Goal: Task Accomplishment & Management: Use online tool/utility

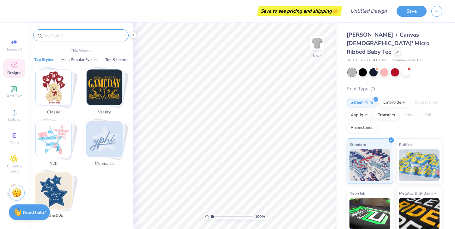
click at [84, 33] on input "text" at bounding box center [84, 35] width 81 height 6
click at [16, 44] on icon at bounding box center [14, 42] width 8 height 8
select select "4"
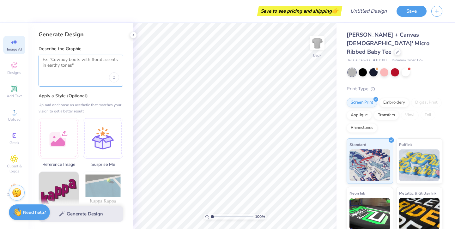
click at [62, 61] on textarea at bounding box center [81, 65] width 76 height 16
click at [117, 78] on div "Upload image" at bounding box center [114, 77] width 10 height 10
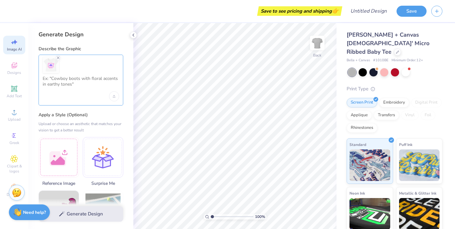
click at [86, 81] on textarea at bounding box center [81, 84] width 76 height 16
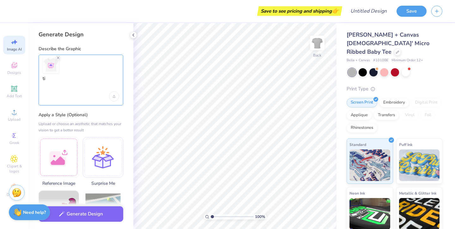
type textarea "t"
click at [52, 152] on div at bounding box center [59, 156] width 40 height 40
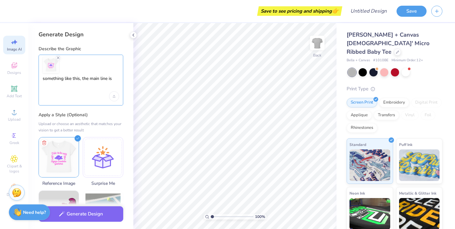
click at [117, 79] on textarea "something like this, the main line is" at bounding box center [81, 84] width 76 height 16
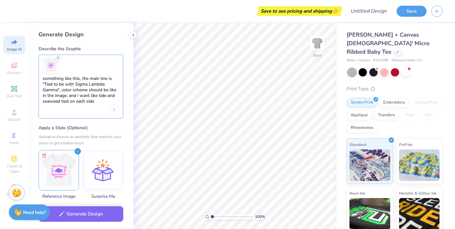
click at [95, 93] on textarea "something like this, the main line is "Tied to be with Sigma Lambda Gamma", col…" at bounding box center [81, 90] width 76 height 29
click at [105, 96] on textarea "something like this, the main line is "Tied to be with Sigma Lambda Gamma", col…" at bounding box center [81, 90] width 76 height 29
click at [119, 101] on div "something like this, the main line is "Tied to be with Sigma Lambda Gamma", col…" at bounding box center [81, 87] width 85 height 64
click at [118, 101] on textarea "something like this, the main line is "Tied to be with Sigma Lambda Gamma", col…" at bounding box center [81, 90] width 76 height 29
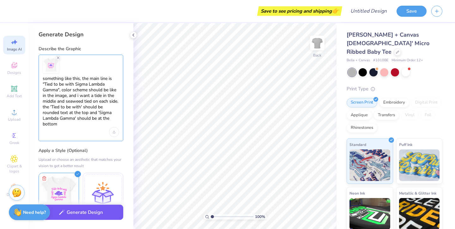
type textarea "something like this, the main line is "Tied to be with Sigma Lambda Gamma", col…"
click at [67, 208] on button "Generate Design" at bounding box center [81, 212] width 85 height 15
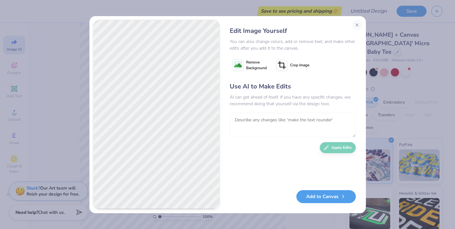
click at [283, 117] on textarea at bounding box center [293, 125] width 126 height 25
click at [273, 120] on textarea "make the seaweed purple too" at bounding box center [293, 125] width 126 height 25
click at [295, 120] on textarea "make the seaweed the purple too" at bounding box center [293, 125] width 126 height 25
click at [329, 123] on textarea "make the seaweed the purple color too" at bounding box center [293, 125] width 126 height 25
type textarea "make the seaweed the purple color too. everything else can stay the same"
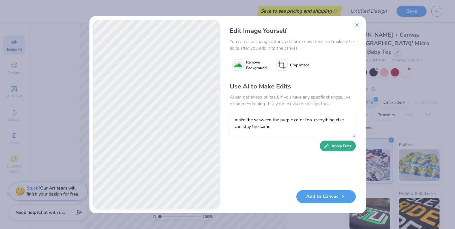
click at [324, 146] on icon "button" at bounding box center [327, 146] width 6 height 6
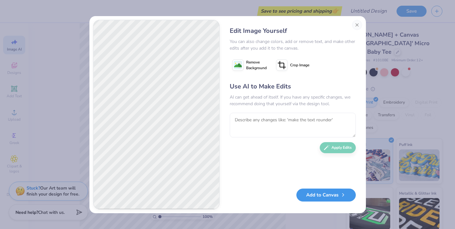
click at [323, 195] on button "Add to Canvas" at bounding box center [325, 195] width 59 height 13
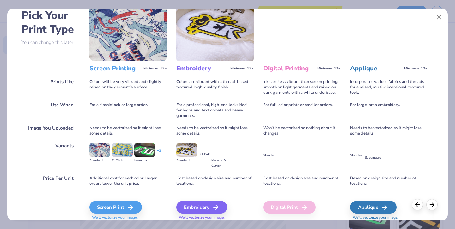
scroll to position [54, 0]
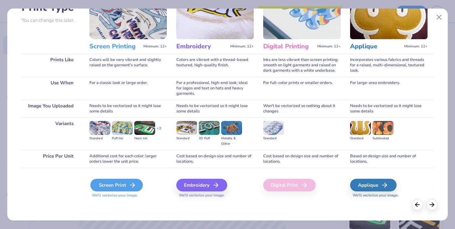
click at [111, 180] on div "Screen Print" at bounding box center [116, 185] width 52 height 13
click at [113, 181] on div "Screen Print" at bounding box center [116, 185] width 52 height 13
click at [114, 184] on div "Screen Print" at bounding box center [116, 185] width 52 height 13
click at [430, 204] on icon at bounding box center [431, 203] width 7 height 7
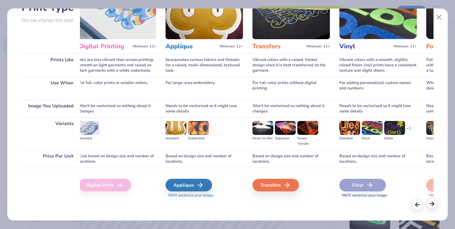
scroll to position [0, 206]
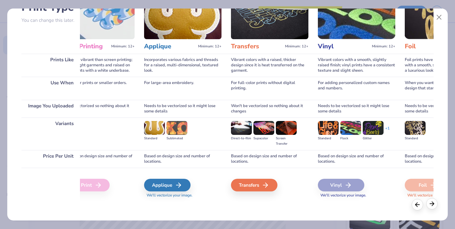
click at [429, 205] on icon at bounding box center [431, 203] width 7 height 7
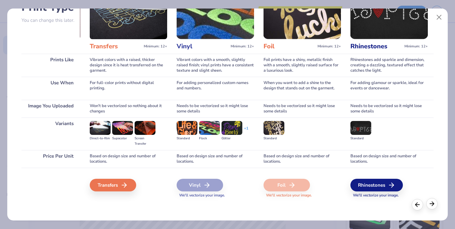
scroll to position [0, 351]
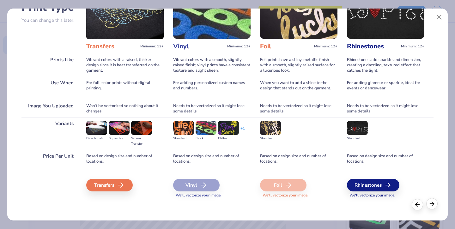
click at [429, 205] on icon at bounding box center [431, 203] width 7 height 7
click at [418, 205] on icon at bounding box center [417, 203] width 7 height 7
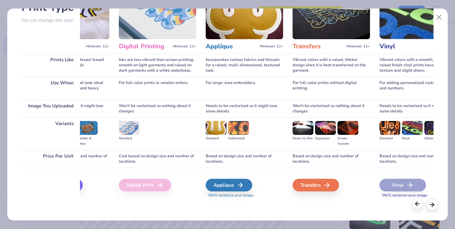
click at [418, 205] on icon at bounding box center [417, 203] width 7 height 7
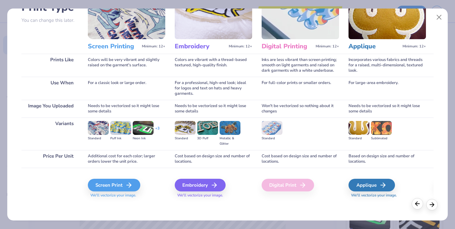
scroll to position [0, 0]
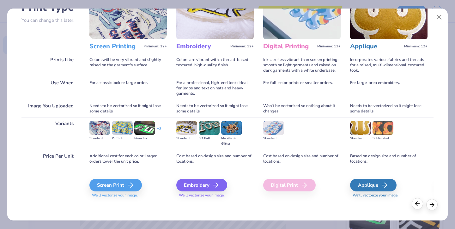
click at [418, 205] on icon at bounding box center [417, 203] width 7 height 7
click at [93, 179] on div "Screen Print We'll vectorize your image." at bounding box center [127, 188] width 77 height 19
click at [100, 182] on div "Screen Print" at bounding box center [116, 185] width 52 height 13
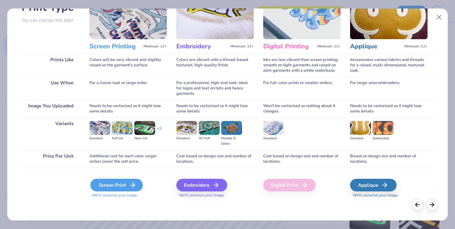
click at [100, 182] on div "Screen Print" at bounding box center [116, 185] width 52 height 13
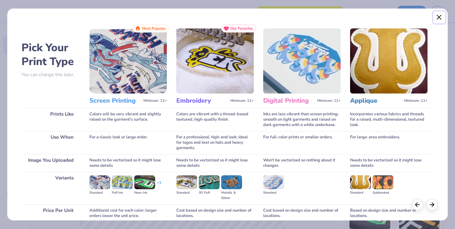
click at [438, 21] on button "Close" at bounding box center [439, 17] width 12 height 12
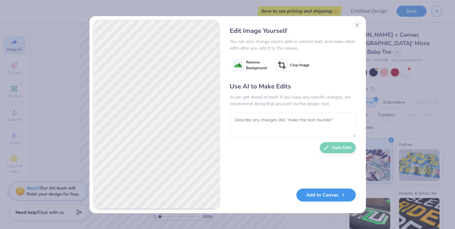
click at [314, 193] on button "Add to Canvas" at bounding box center [325, 195] width 59 height 13
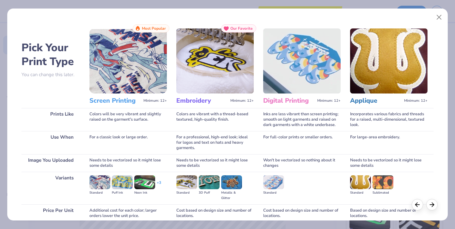
click at [143, 66] on img at bounding box center [127, 60] width 77 height 65
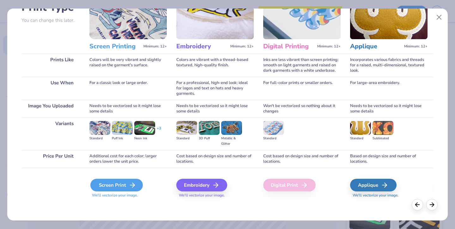
click at [126, 183] on div "Screen Print" at bounding box center [116, 185] width 52 height 13
click at [202, 184] on div "Embroidery" at bounding box center [202, 185] width 51 height 13
click at [129, 183] on icon at bounding box center [133, 185] width 8 height 8
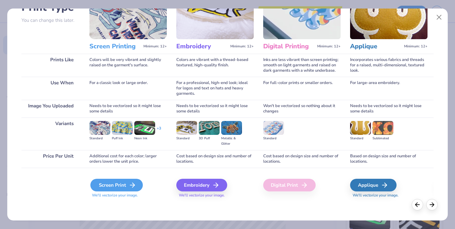
click at [129, 183] on icon at bounding box center [133, 185] width 8 height 8
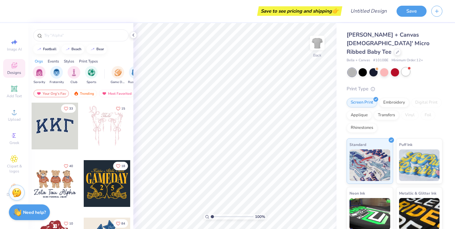
click at [406, 68] on div at bounding box center [405, 72] width 8 height 8
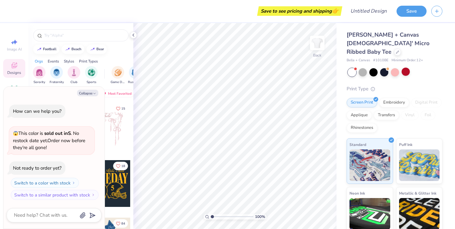
scroll to position [35, 0]
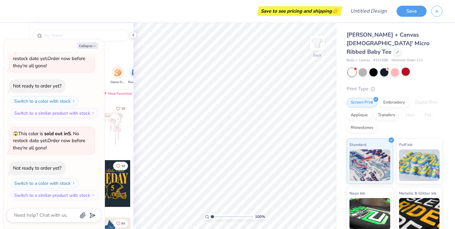
click at [113, 46] on div "football beach bear" at bounding box center [80, 49] width 105 height 9
click at [128, 147] on div at bounding box center [107, 126] width 47 height 47
click at [117, 51] on div "football beach bear" at bounding box center [80, 49] width 105 height 9
click at [92, 46] on button "Collapse" at bounding box center [87, 45] width 21 height 7
type textarea "x"
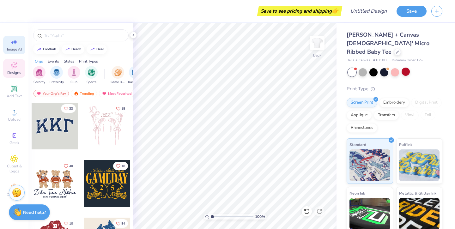
click at [16, 45] on icon at bounding box center [14, 42] width 8 height 8
select select "4"
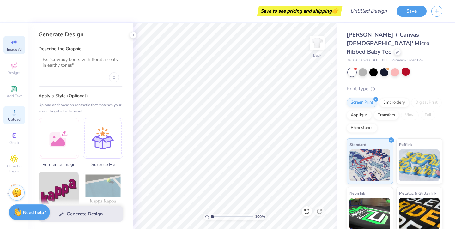
click at [16, 111] on icon at bounding box center [14, 112] width 8 height 8
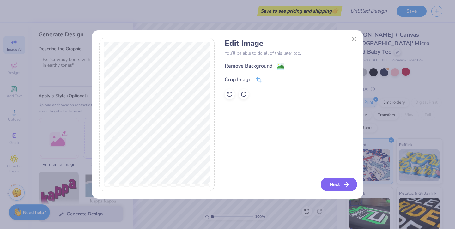
click at [329, 184] on button "Next" at bounding box center [339, 185] width 36 height 14
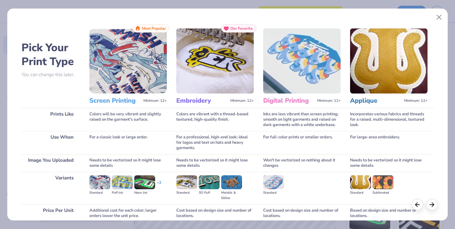
scroll to position [54, 0]
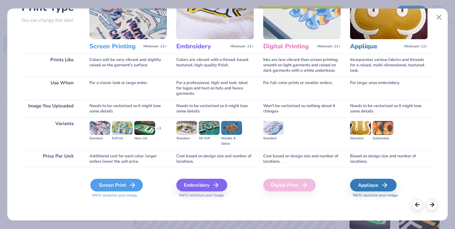
click at [118, 186] on div "Screen Print" at bounding box center [116, 185] width 52 height 13
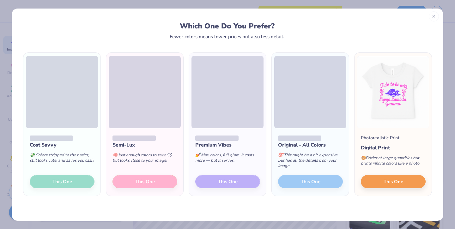
click at [434, 17] on icon at bounding box center [433, 16] width 4 height 4
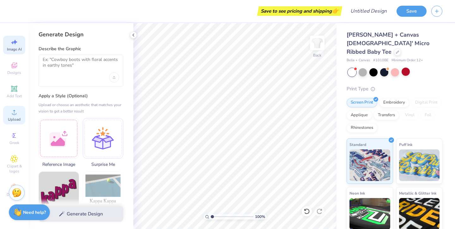
click at [22, 118] on div "Upload" at bounding box center [14, 115] width 22 height 19
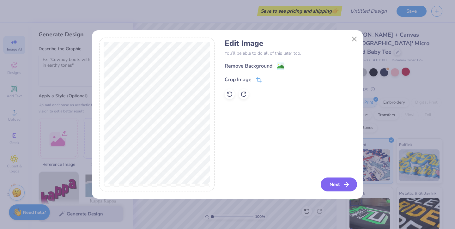
click at [342, 189] on button "Next" at bounding box center [339, 185] width 36 height 14
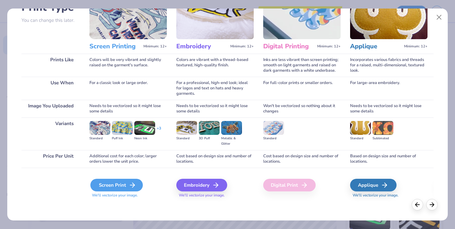
click at [107, 189] on div "Screen Print" at bounding box center [116, 185] width 52 height 13
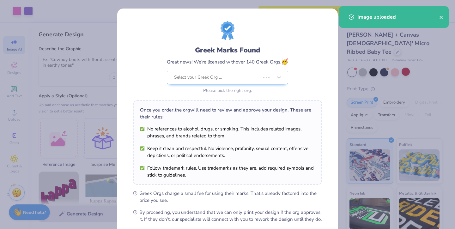
click at [276, 175] on div "Greek Marks Found Great news! We’re licensed with over 140 Greek Orgs. 🥳 Select…" at bounding box center [227, 122] width 189 height 202
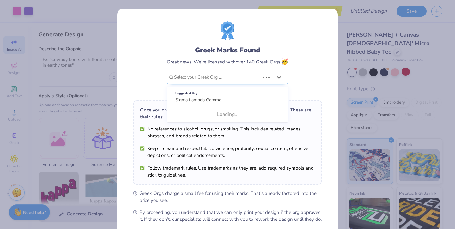
click at [270, 75] on div "Select your Greek Org ..." at bounding box center [227, 77] width 121 height 13
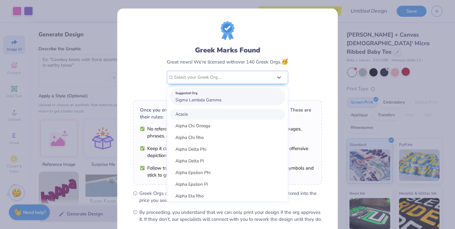
click at [246, 96] on div "Suggested Org" at bounding box center [227, 93] width 104 height 7
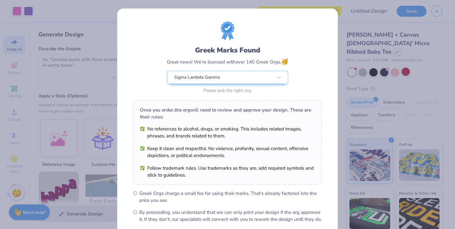
scroll to position [67, 0]
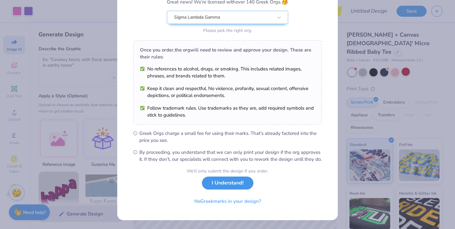
click at [218, 184] on button "I Understand!" at bounding box center [227, 183] width 51 height 13
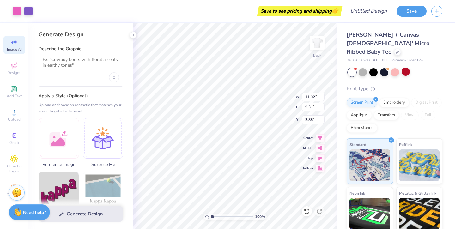
type input "8.67"
type input "7.32"
type input "4.39"
type input "8.30"
type input "7.01"
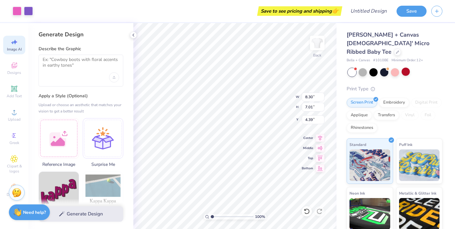
type input "4.19"
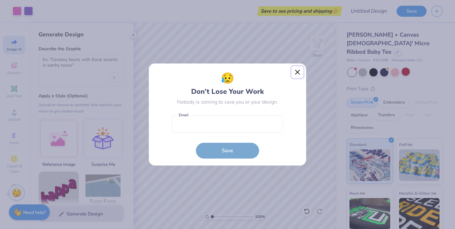
click at [300, 68] on button "Close" at bounding box center [298, 72] width 12 height 12
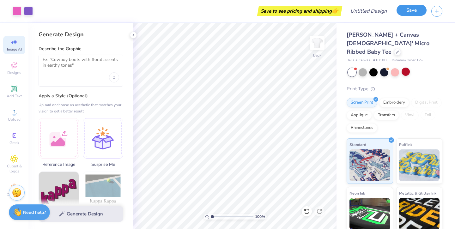
click at [420, 10] on button "Save" at bounding box center [411, 10] width 30 height 11
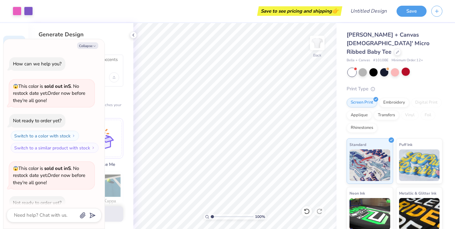
scroll to position [52, 0]
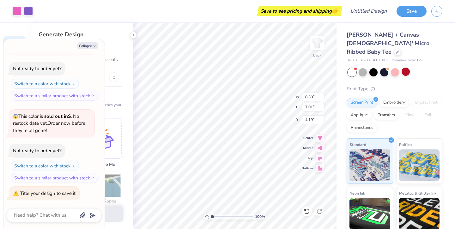
type textarea "x"
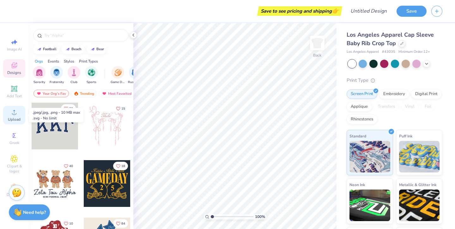
click at [13, 114] on circle at bounding box center [13, 113] width 3 height 3
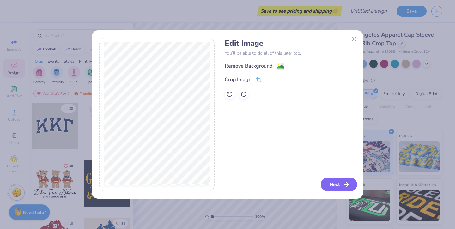
click at [339, 190] on button "Next" at bounding box center [339, 185] width 36 height 14
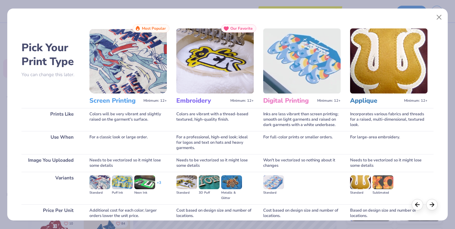
scroll to position [54, 0]
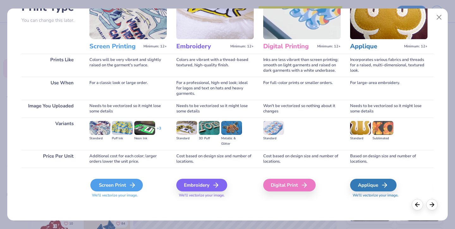
click at [111, 189] on div "Screen Print" at bounding box center [116, 185] width 52 height 13
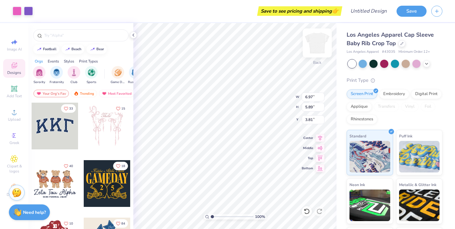
type input "3.00"
type input "2.77"
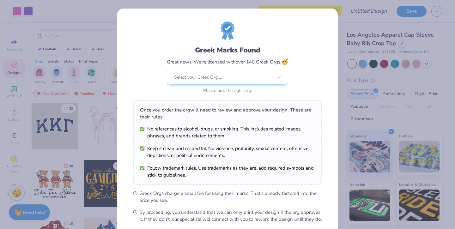
click at [382, 27] on div "Greek Marks Found Great news! We’re licensed with over 140 Greek Orgs. 🥳 Select…" at bounding box center [227, 114] width 455 height 229
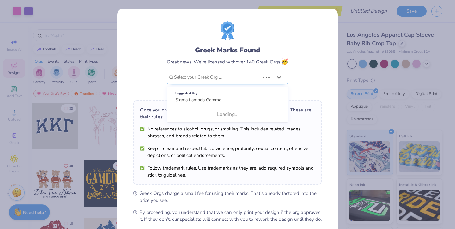
click at [249, 79] on div at bounding box center [217, 77] width 86 height 8
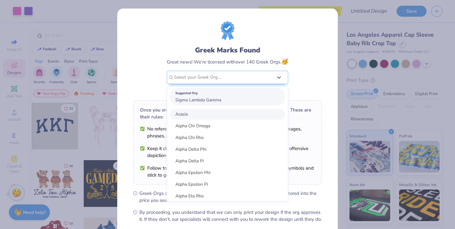
click at [214, 103] on span "Sigma Lambda Gamma" at bounding box center [198, 100] width 46 height 6
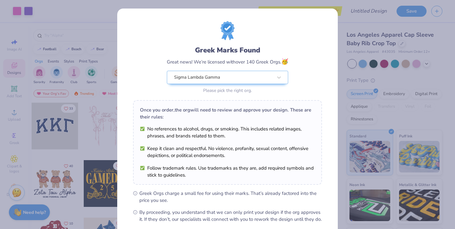
scroll to position [67, 0]
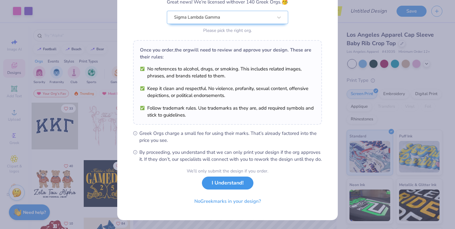
click at [226, 189] on button "I Understand!" at bounding box center [227, 183] width 51 height 13
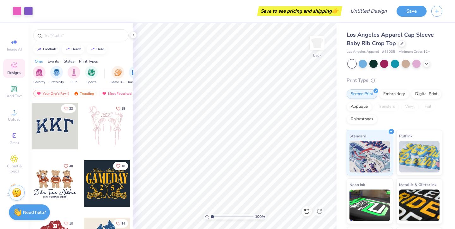
scroll to position [0, 0]
type input "2.77"
click at [132, 32] on div at bounding box center [133, 35] width 7 height 7
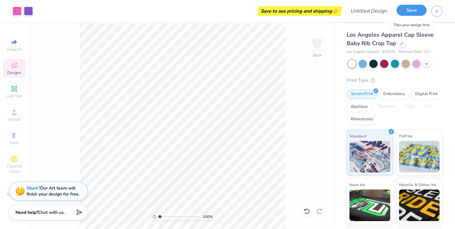
click at [418, 12] on button "Save" at bounding box center [411, 10] width 30 height 11
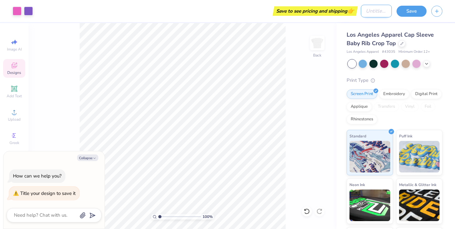
type textarea "x"
click at [374, 13] on input "Design Title" at bounding box center [376, 11] width 31 height 13
type input "s"
type textarea "x"
type input "sl"
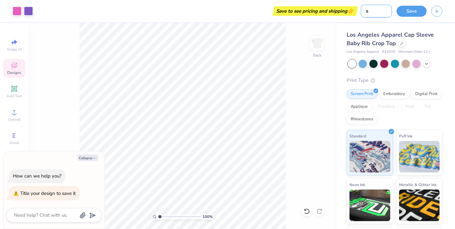
type textarea "x"
type input "slg"
type textarea "x"
type input "slg"
type textarea "x"
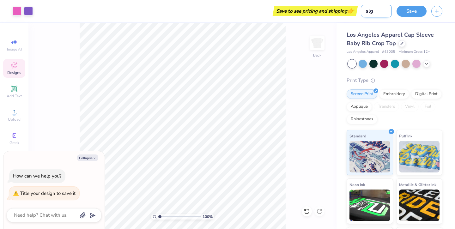
type input "slg s"
type textarea "x"
type input "slg sh"
type textarea "x"
type input "slg shi"
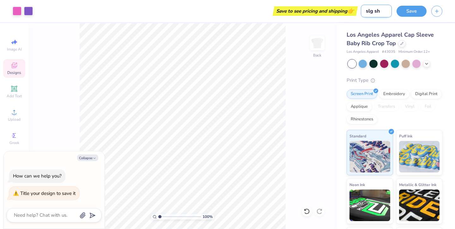
type textarea "x"
type input "slg shir"
type textarea "x"
type input "slg shirt"
type textarea "x"
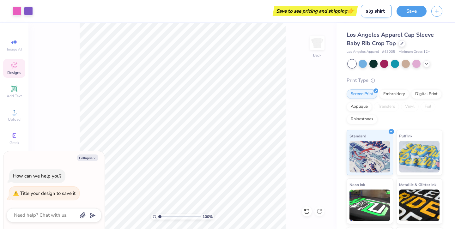
type input "slg shirt"
type textarea "x"
type input "slg shirt 2"
type textarea "x"
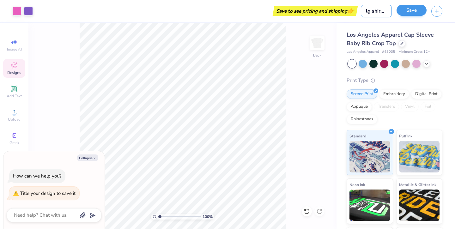
type input "slg shirt 2"
click at [417, 13] on button "Save" at bounding box center [411, 10] width 30 height 11
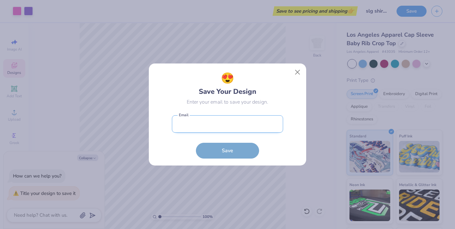
click at [234, 125] on input "email" at bounding box center [227, 123] width 111 height 17
type input "tanisha1.dutta@gmail.com"
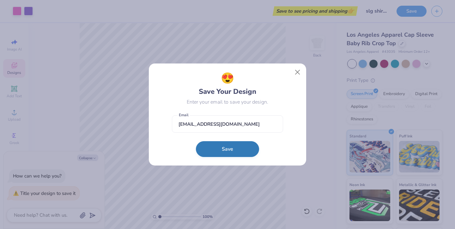
click at [226, 149] on button "Save" at bounding box center [227, 149] width 63 height 16
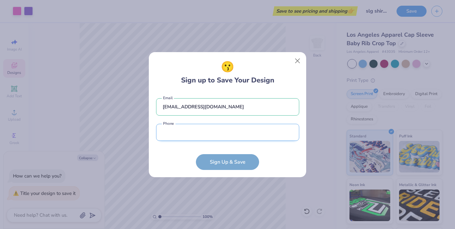
click at [214, 135] on input "tel" at bounding box center [227, 132] width 143 height 17
type input "(424) 364-5675"
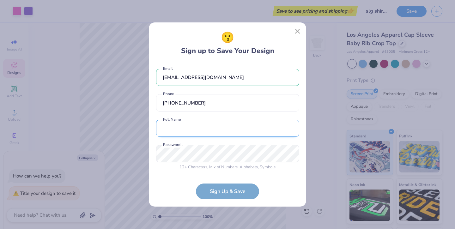
click at [195, 131] on input "text" at bounding box center [227, 128] width 143 height 17
type input "tanisha dutta"
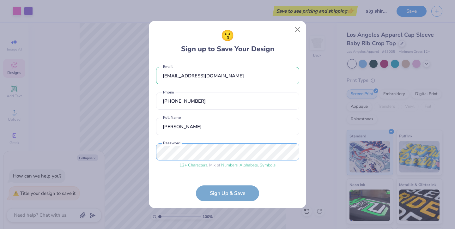
scroll to position [21, 0]
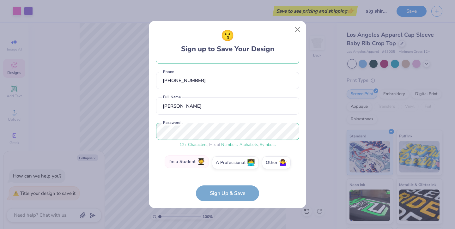
click at [196, 166] on label "I'm a Student 🧑‍🎓" at bounding box center [187, 161] width 44 height 13
click at [226, 183] on input "I'm a Student 🧑‍🎓" at bounding box center [228, 185] width 4 height 4
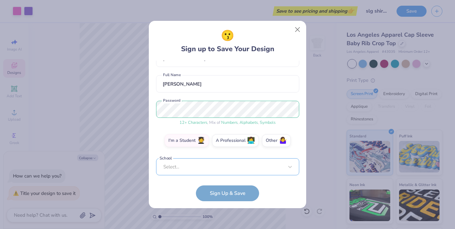
click at [198, 164] on div "Select..." at bounding box center [227, 166] width 143 height 17
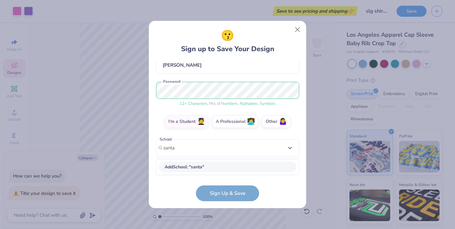
scroll to position [61, 0]
type input "s"
click at [184, 146] on input "university of cal" at bounding box center [180, 148] width 34 height 7
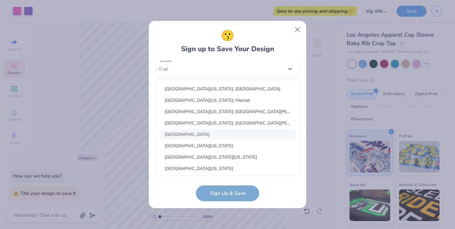
scroll to position [247, 0]
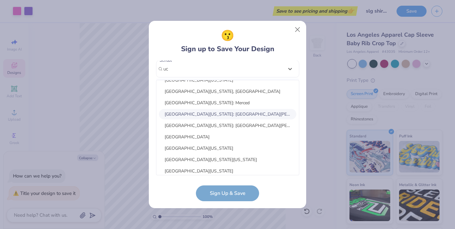
click at [194, 113] on div "University of California: Santa Barbara" at bounding box center [227, 114] width 137 height 10
type input "uc"
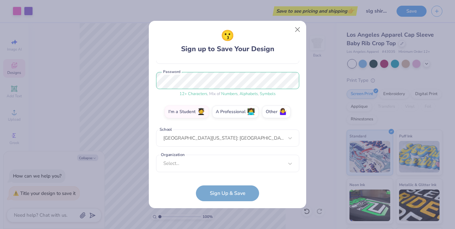
scroll to position [71, 0]
click at [200, 167] on div "Select..." at bounding box center [227, 163] width 143 height 17
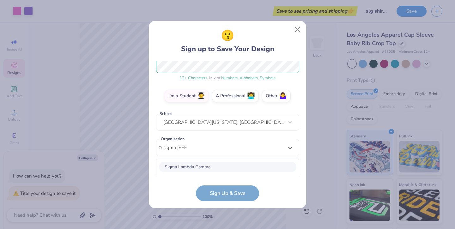
scroll to position [166, 0]
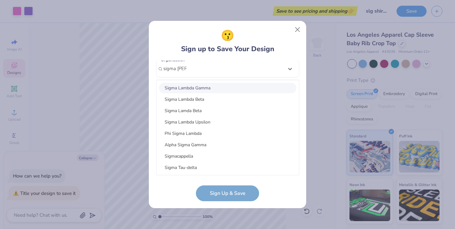
click at [197, 85] on div "Sigma Lambda Gamma" at bounding box center [227, 88] width 137 height 10
type input "sigma lam"
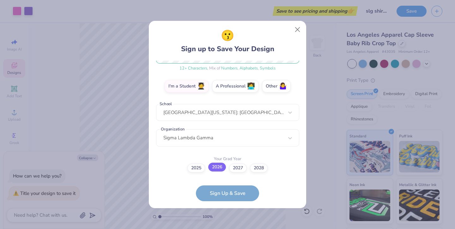
click at [212, 169] on label "2026" at bounding box center [217, 167] width 18 height 9
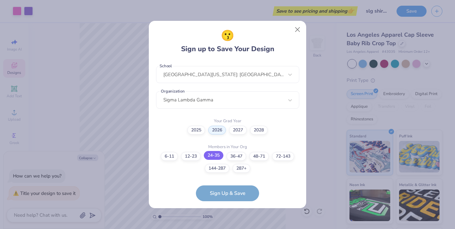
click at [217, 153] on label "24-35" at bounding box center [214, 155] width 20 height 9
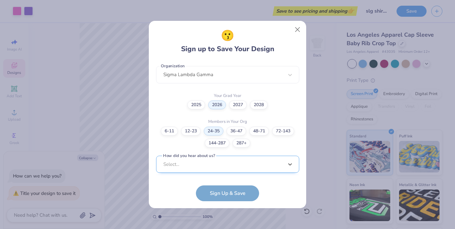
click at [200, 166] on div "option Word of Mouth focused, 8 of 15. 15 results available. Use Up and Down to…" at bounding box center [227, 213] width 143 height 115
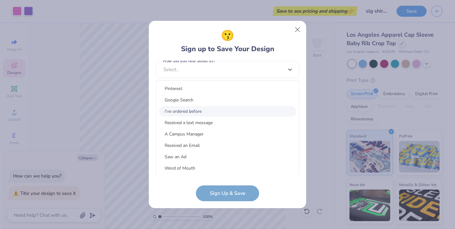
click at [196, 108] on div "I've ordered before" at bounding box center [227, 111] width 137 height 10
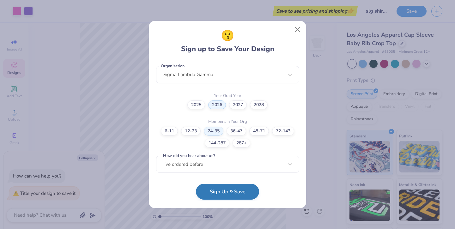
click at [218, 191] on button "Sign Up & Save" at bounding box center [227, 192] width 63 height 16
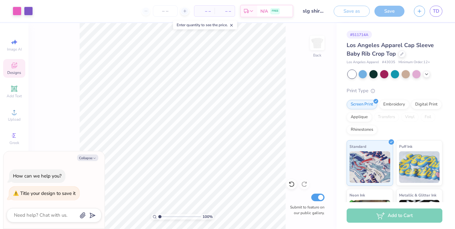
type textarea "x"
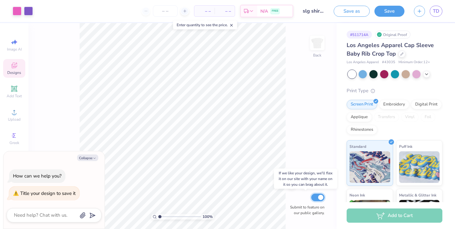
click at [317, 197] on input "Submit to feature on our public gallery." at bounding box center [317, 198] width 13 height 8
checkbox input "false"
click at [91, 159] on button "Collapse" at bounding box center [87, 157] width 21 height 7
type textarea "x"
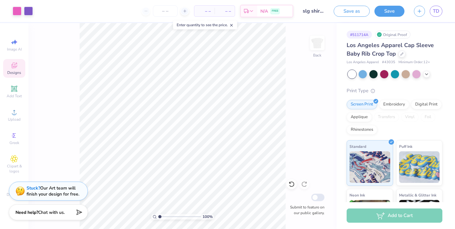
click at [16, 70] on span "Designs" at bounding box center [14, 72] width 14 height 5
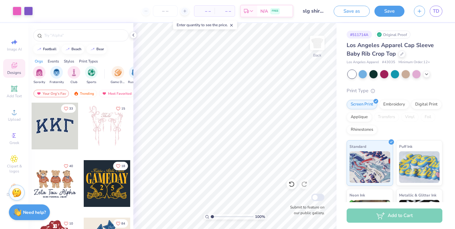
type input "1.25"
type textarea "x"
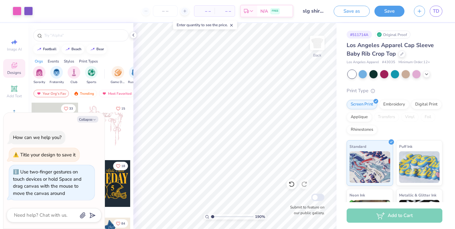
type input "1"
drag, startPoint x: 213, startPoint y: 217, endPoint x: 180, endPoint y: 219, distance: 32.9
click at [211, 219] on input "range" at bounding box center [232, 217] width 43 height 6
click at [352, 8] on button "Save as" at bounding box center [352, 10] width 36 height 11
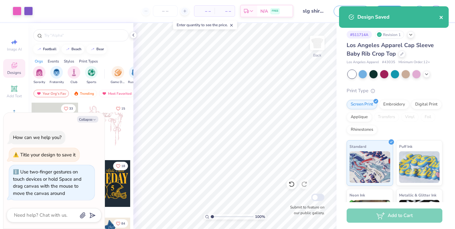
click at [440, 17] on icon "close" at bounding box center [441, 17] width 4 height 5
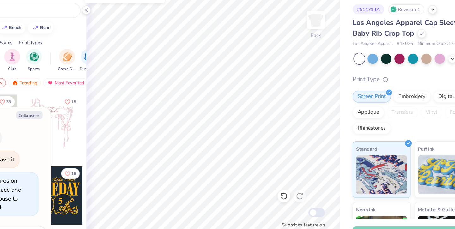
type textarea "x"
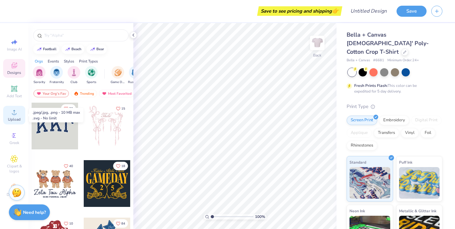
click at [15, 110] on icon at bounding box center [14, 112] width 8 height 8
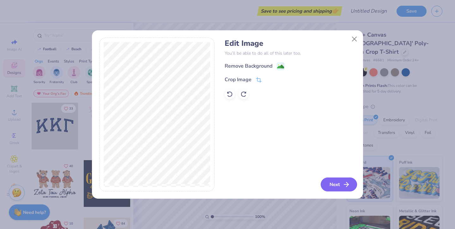
click at [332, 188] on button "Next" at bounding box center [339, 185] width 36 height 14
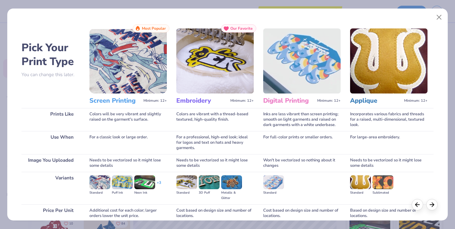
scroll to position [54, 0]
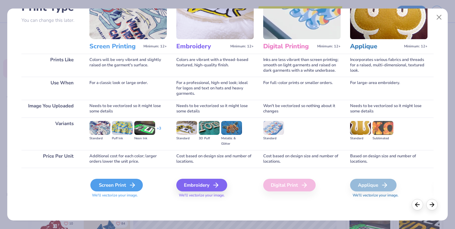
click at [111, 180] on div "Screen Print" at bounding box center [116, 185] width 52 height 13
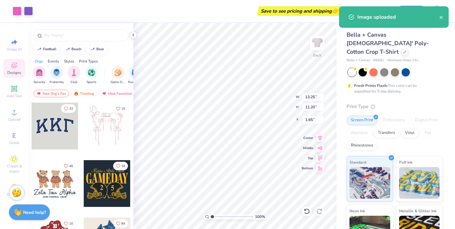
type input "10.15"
type input "8.58"
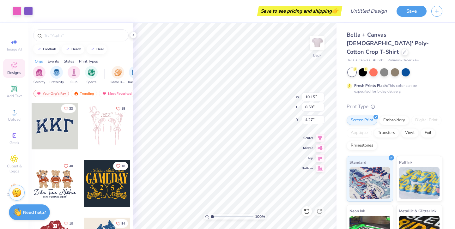
type input "3.00"
type input "8.96"
type input "7.57"
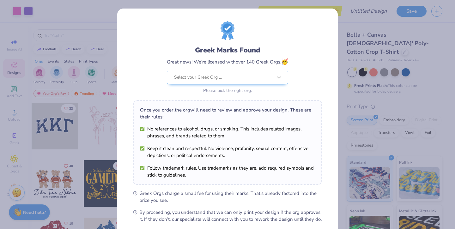
click at [380, 100] on div "Greek Marks Found Great news! We’re licensed with over 140 Greek Orgs. 🥳 Select…" at bounding box center [227, 114] width 455 height 229
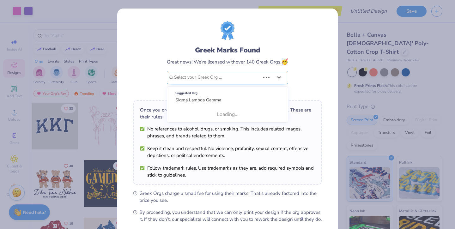
click at [241, 77] on div at bounding box center [217, 77] width 86 height 8
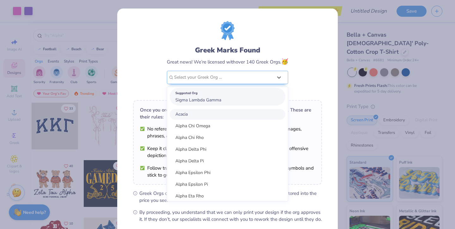
click at [210, 98] on span "Sigma Lambda Gamma" at bounding box center [198, 100] width 46 height 6
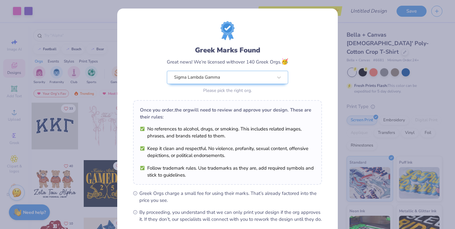
scroll to position [67, 0]
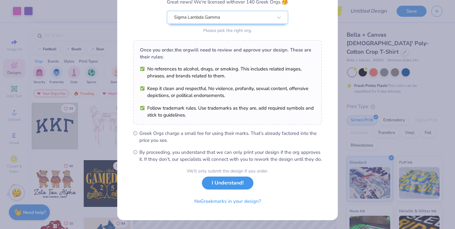
click at [237, 185] on button "I Understand!" at bounding box center [227, 183] width 51 height 13
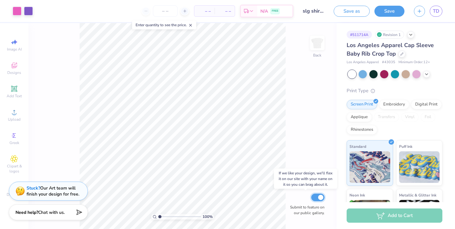
click at [317, 199] on input "Submit to feature on our public gallery." at bounding box center [317, 198] width 13 height 8
checkbox input "false"
